Goal: Information Seeking & Learning: Learn about a topic

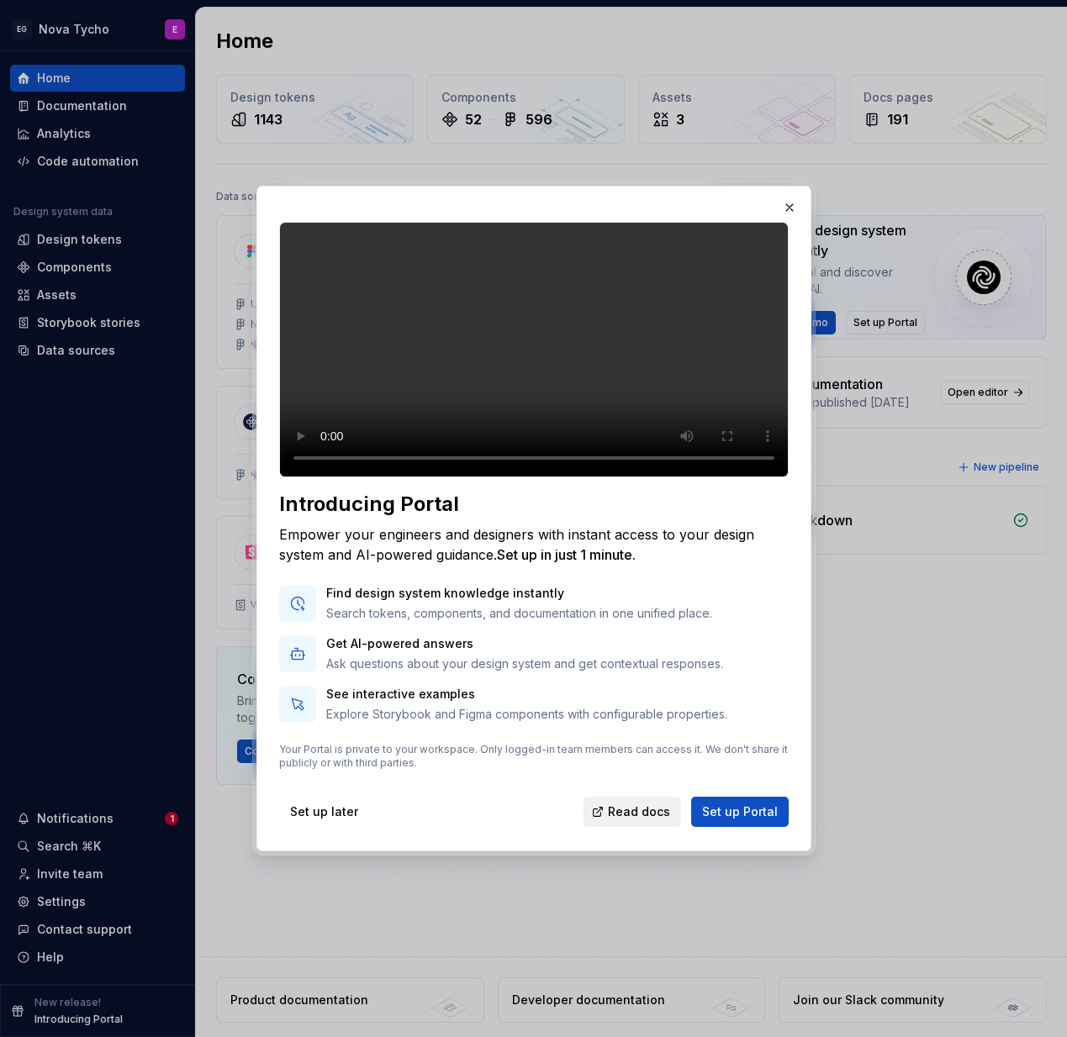
click at [659, 820] on span "Read docs" at bounding box center [639, 812] width 62 height 17
click at [640, 820] on span "Read docs" at bounding box center [639, 812] width 62 height 17
click at [625, 820] on span "Read docs" at bounding box center [639, 812] width 62 height 17
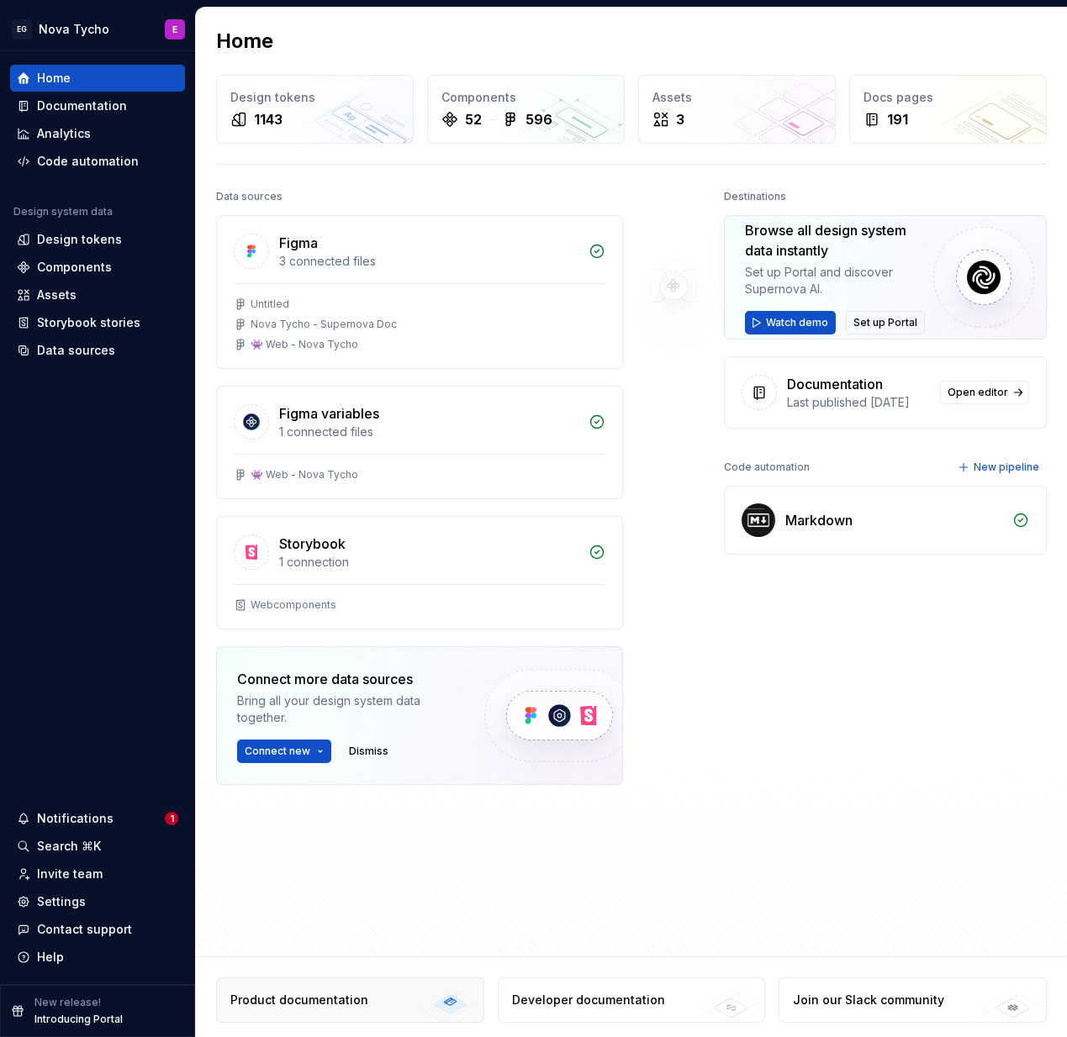
click at [348, 1003] on div "Product documentation" at bounding box center [299, 1000] width 138 height 17
click at [792, 324] on span "Watch demo" at bounding box center [797, 322] width 62 height 13
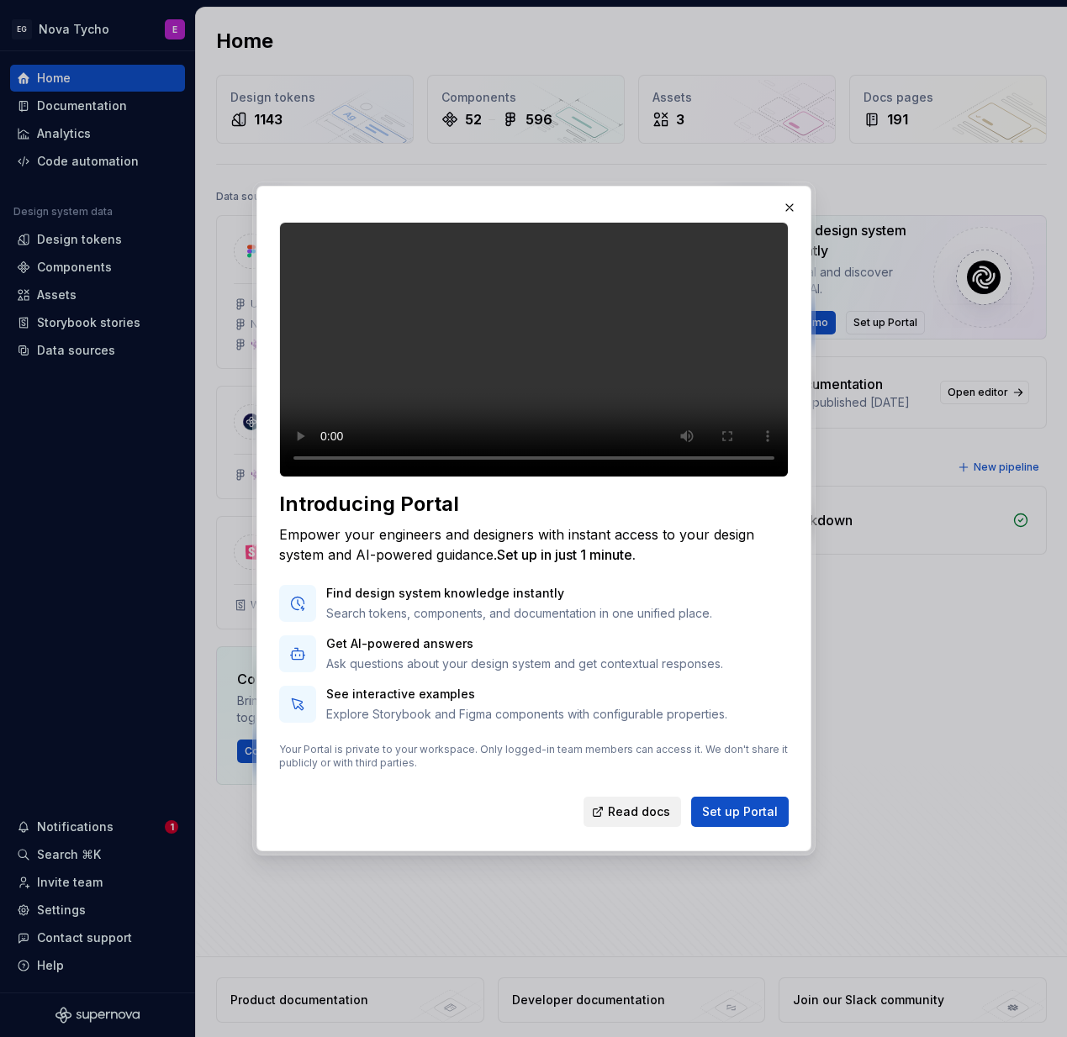
click at [638, 820] on span "Read docs" at bounding box center [639, 812] width 62 height 17
click at [640, 820] on span "Read docs" at bounding box center [639, 812] width 62 height 17
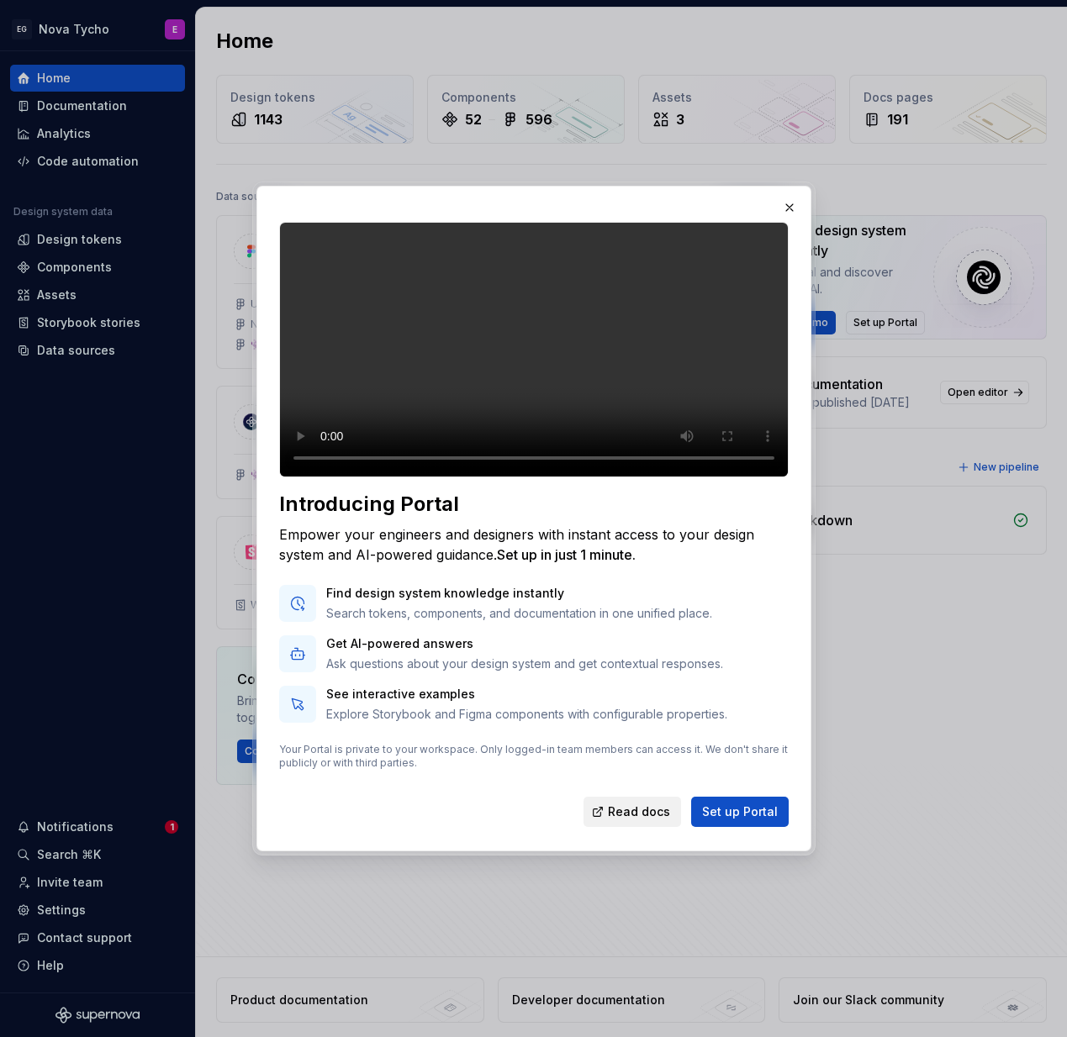
click at [640, 820] on span "Read docs" at bounding box center [639, 812] width 62 height 17
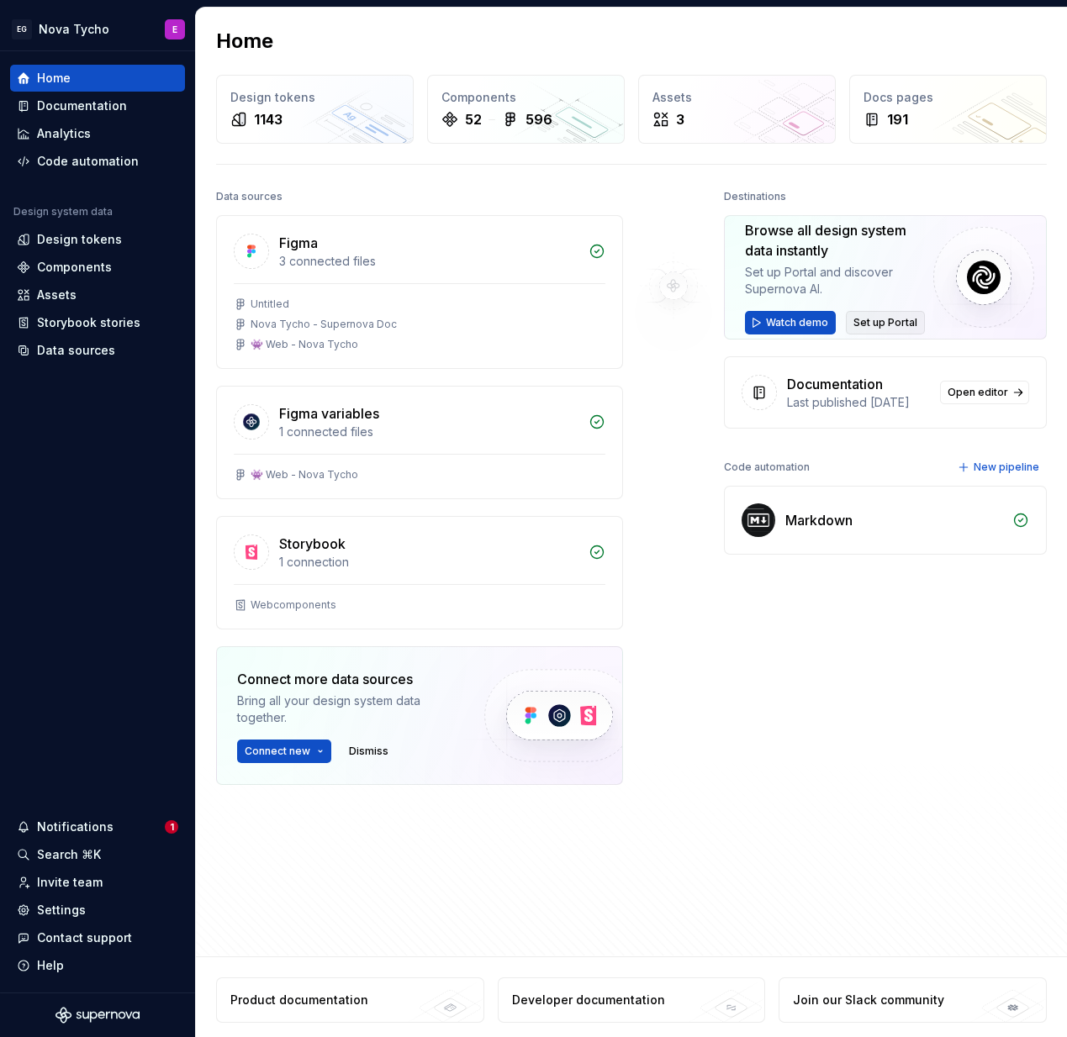
click at [883, 325] on span "Set up Portal" at bounding box center [885, 322] width 64 height 13
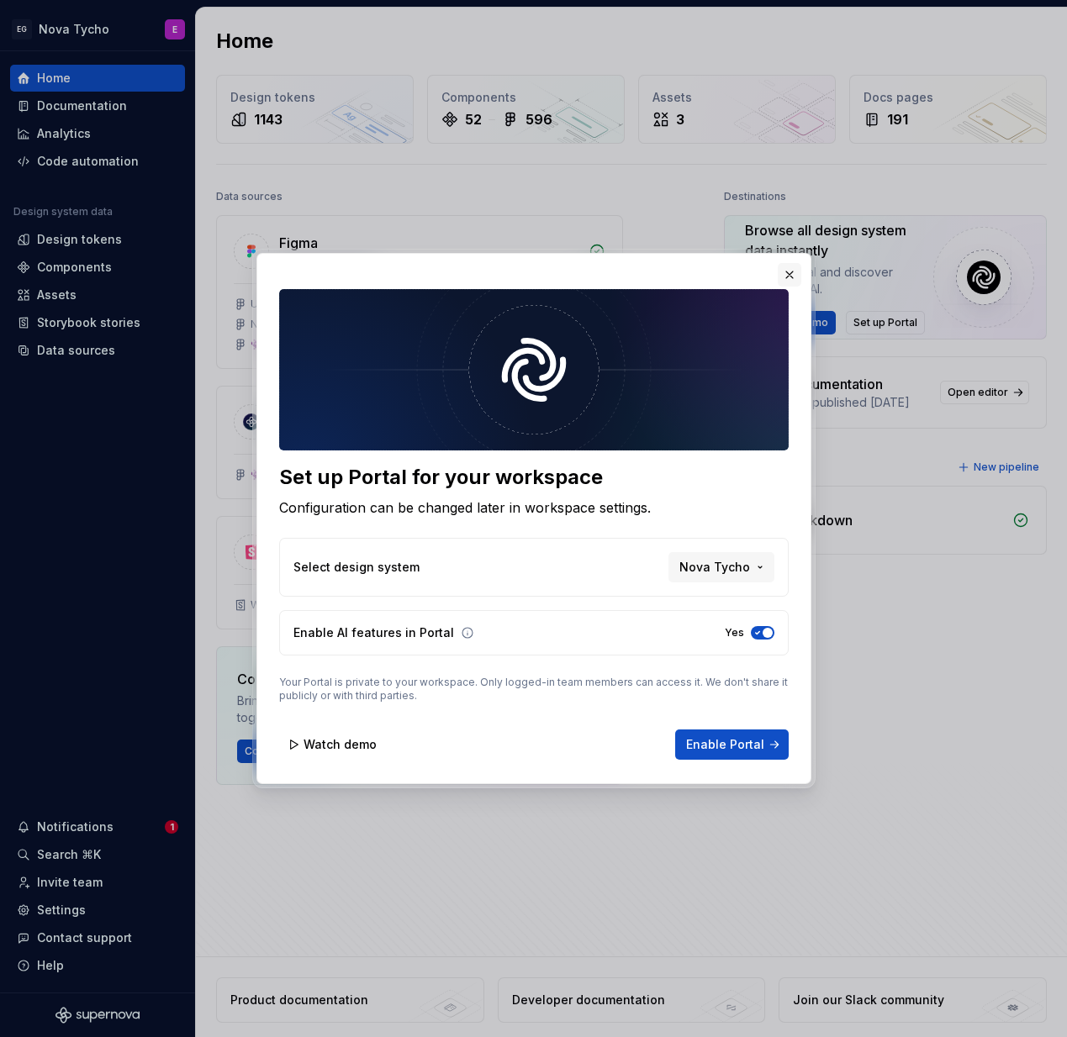
click at [788, 274] on button "button" at bounding box center [789, 275] width 24 height 24
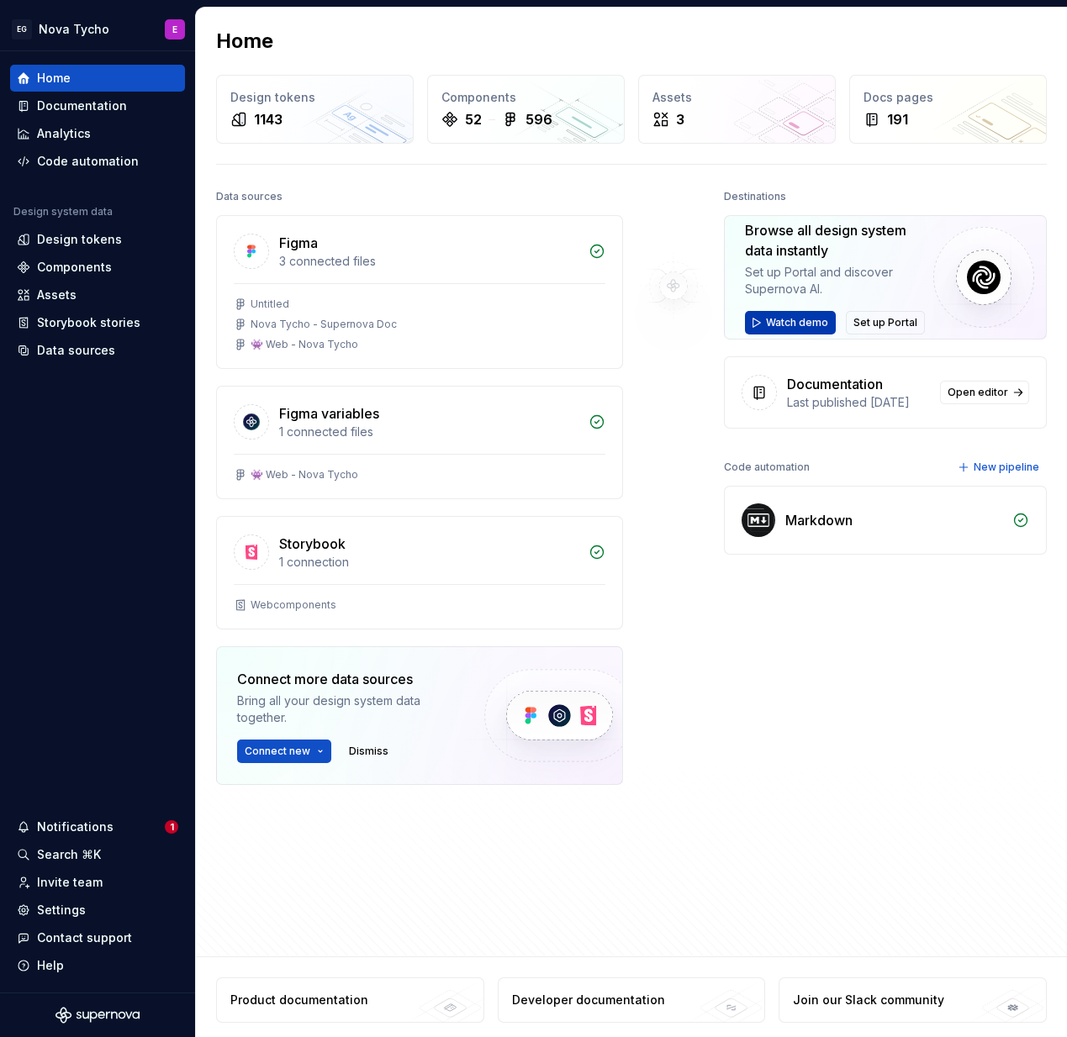
click at [786, 322] on span "Watch demo" at bounding box center [797, 322] width 62 height 13
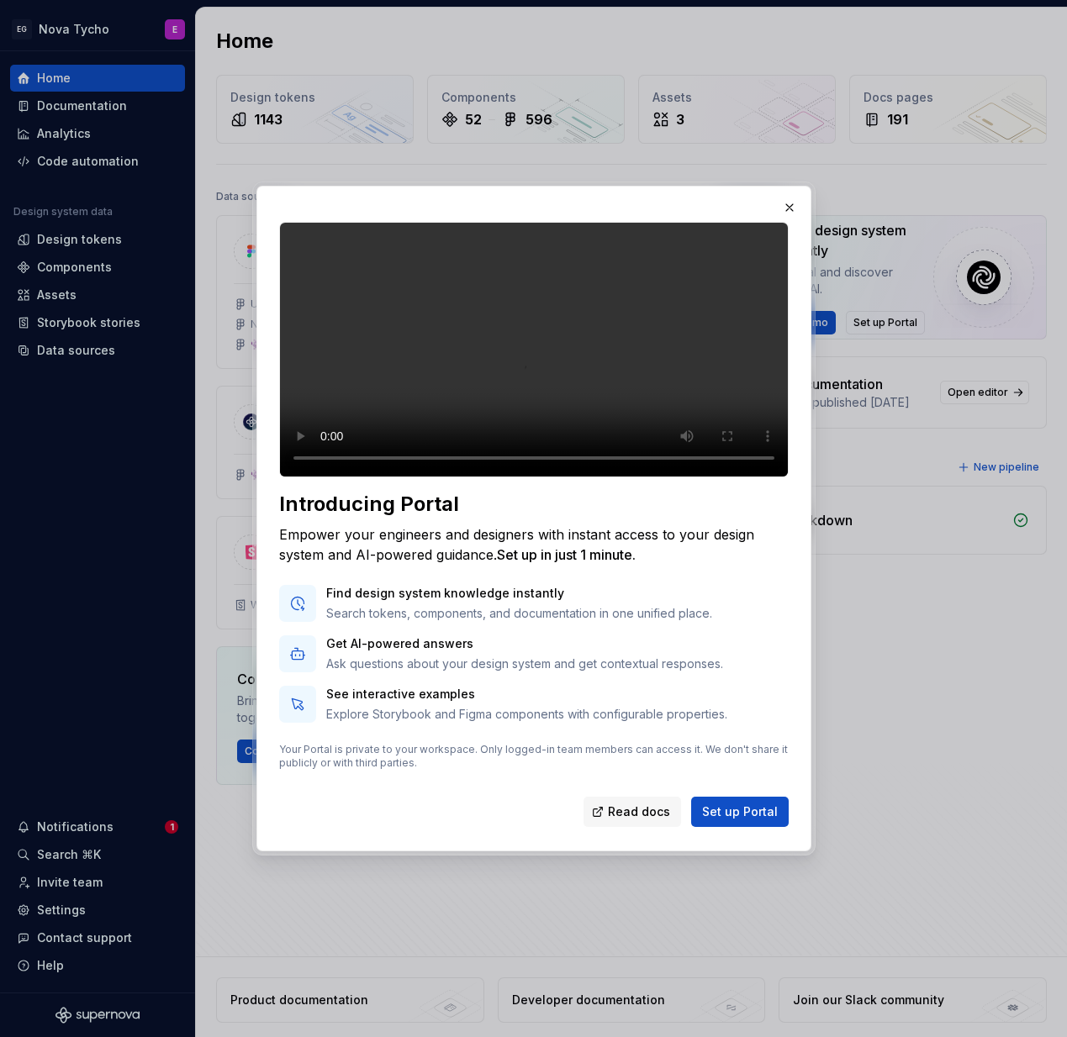
click at [709, 477] on video at bounding box center [533, 350] width 509 height 256
click at [324, 477] on video at bounding box center [533, 350] width 509 height 256
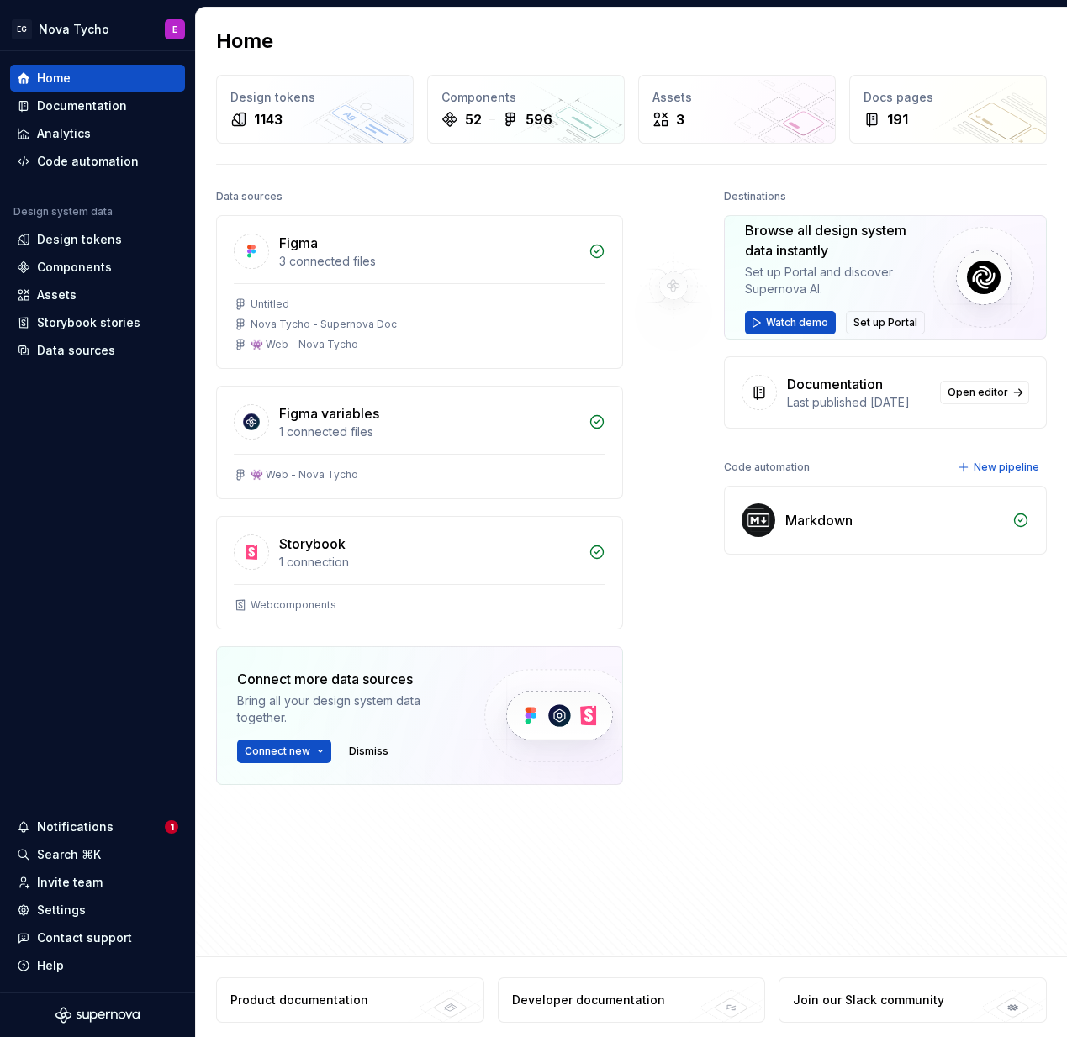
click at [854, 273] on div "Set up Portal and discover Supernova AI." at bounding box center [839, 281] width 188 height 34
drag, startPoint x: 715, startPoint y: 206, endPoint x: 690, endPoint y: 196, distance: 27.2
click at [690, 196] on div "Data sources Figma 3 connected files Untitled Nova Tycho - Supernova Doc 👾 Web …" at bounding box center [631, 560] width 830 height 751
click at [830, 277] on div "Set up Portal and discover Supernova AI." at bounding box center [839, 281] width 188 height 34
click at [766, 249] on div "Browse all design system data instantly" at bounding box center [839, 240] width 188 height 40
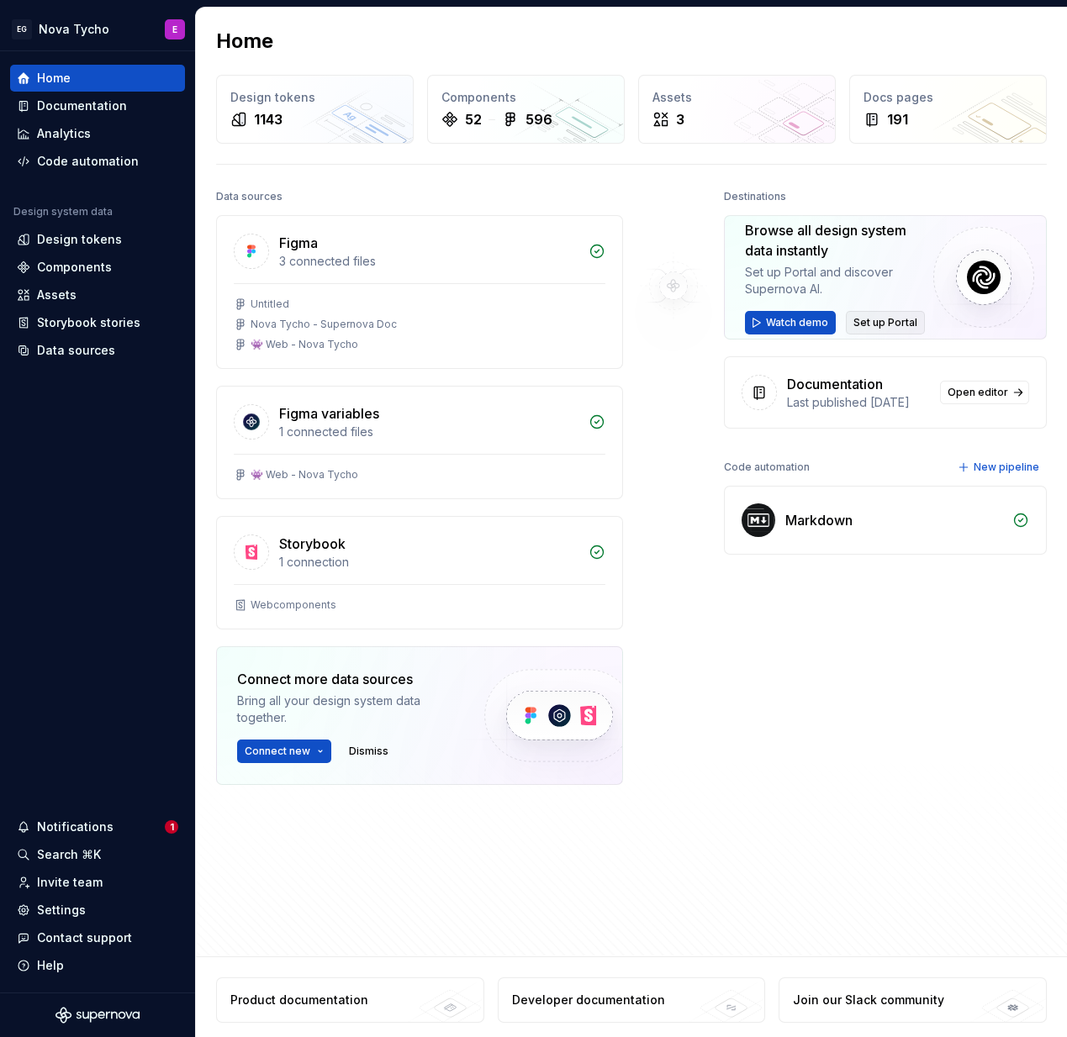
click at [855, 319] on span "Set up Portal" at bounding box center [885, 322] width 64 height 13
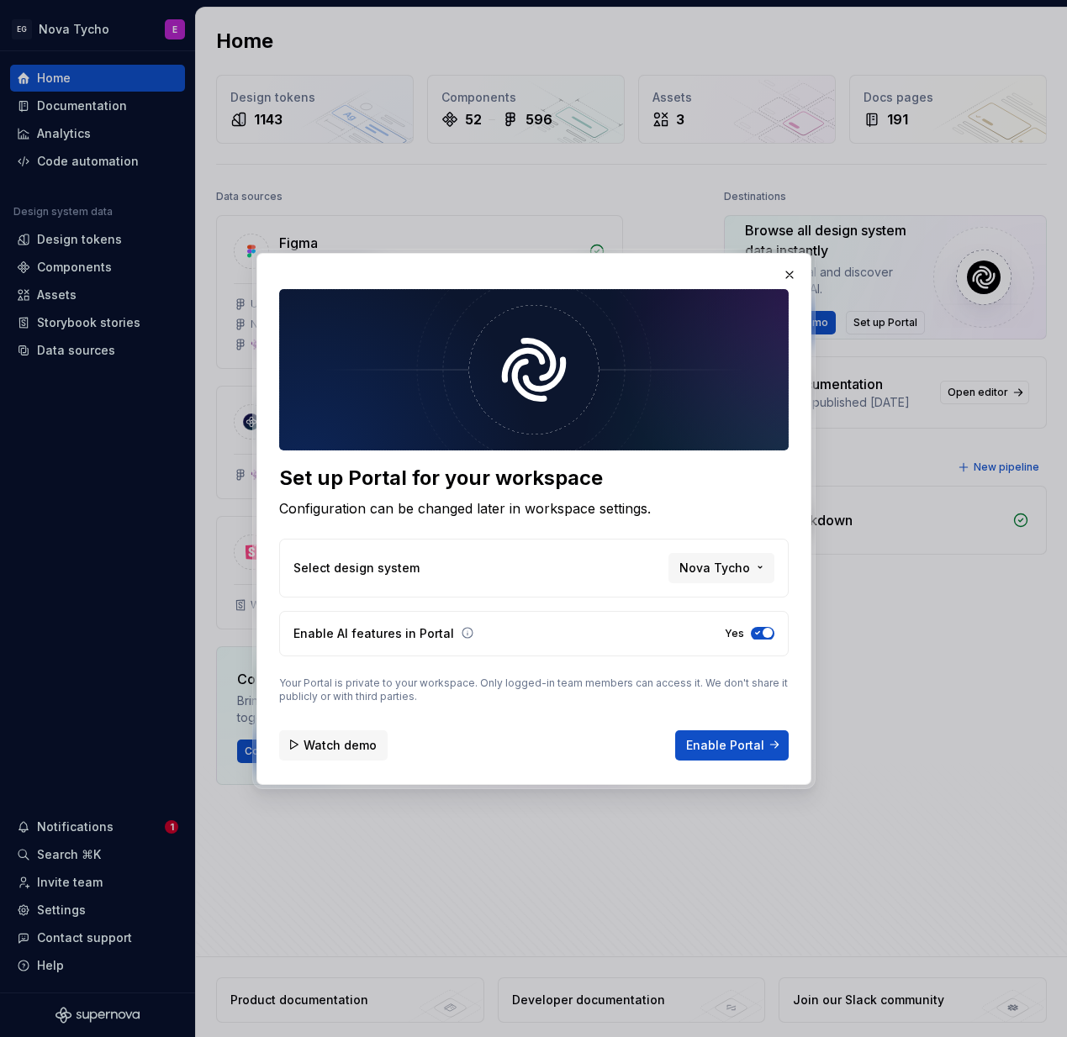
click at [364, 748] on span "Watch demo" at bounding box center [339, 744] width 73 height 17
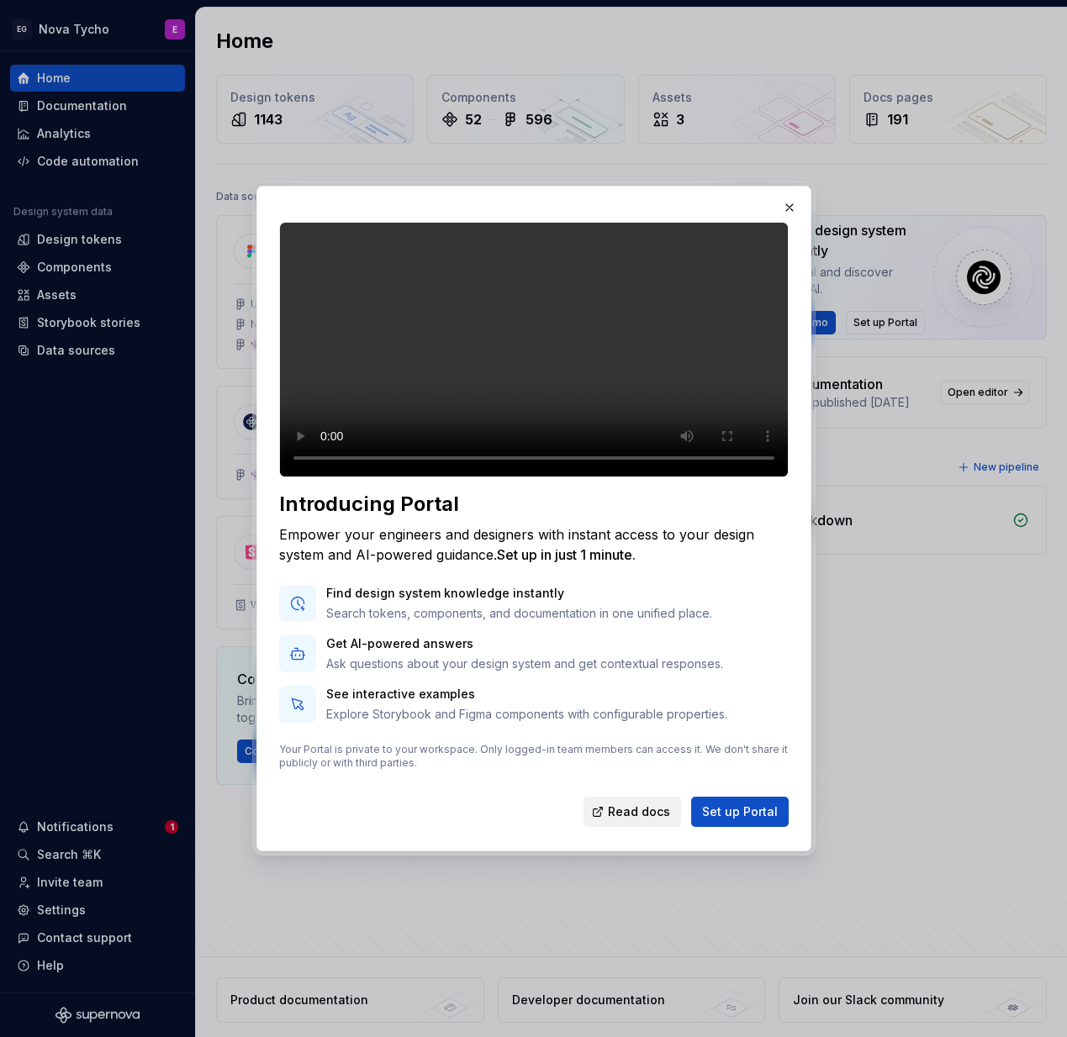
click at [609, 827] on link "Read docs" at bounding box center [631, 812] width 97 height 30
